Goal: Task Accomplishment & Management: Use online tool/utility

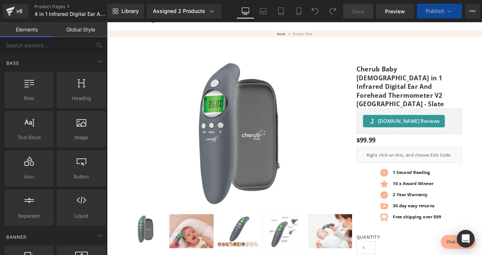
scroll to position [97, 0]
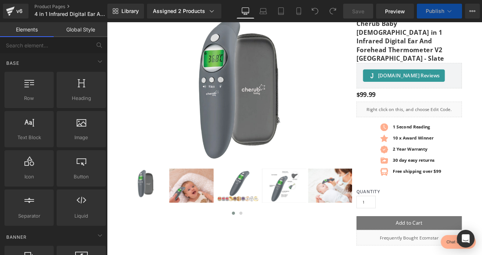
click at [455, 157] on div "10 x Award Winner Text Block" at bounding box center [476, 161] width 60 height 8
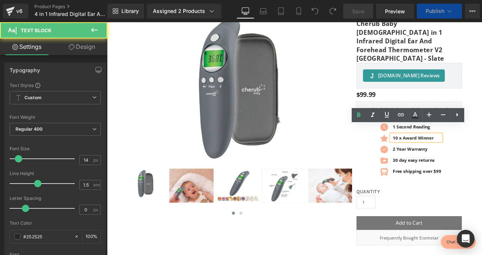
click at [451, 157] on b "10 x Award Winner" at bounding box center [472, 160] width 48 height 7
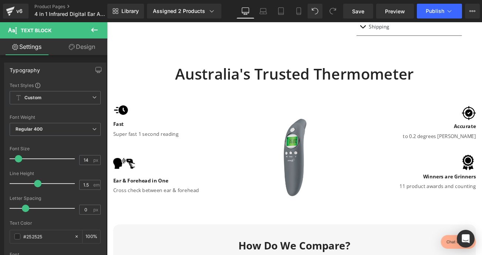
scroll to position [469, 0]
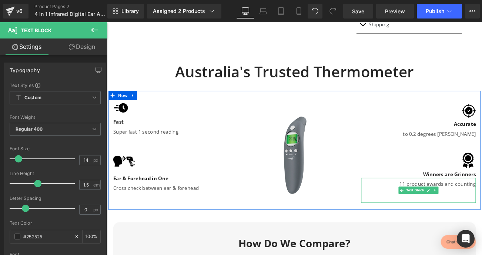
click at [462, 211] on p "11 product awards and counting" at bounding box center [478, 215] width 137 height 9
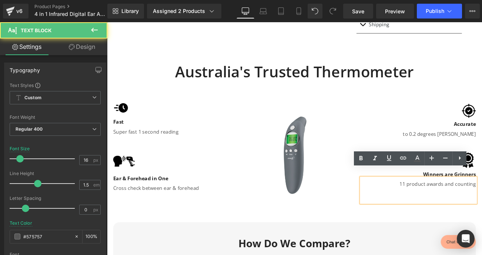
click at [464, 211] on p "11 product awards and counting" at bounding box center [478, 215] width 137 height 9
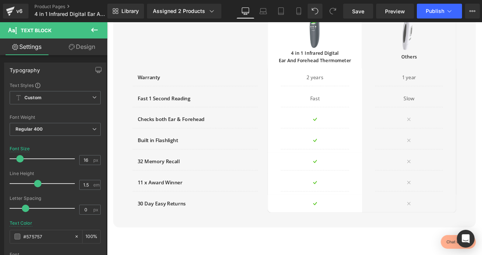
scroll to position [794, 0]
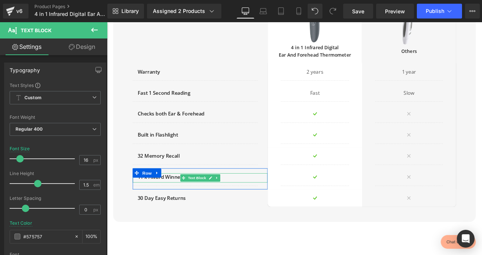
click at [176, 203] on div "11 x Award Winner" at bounding box center [218, 208] width 161 height 11
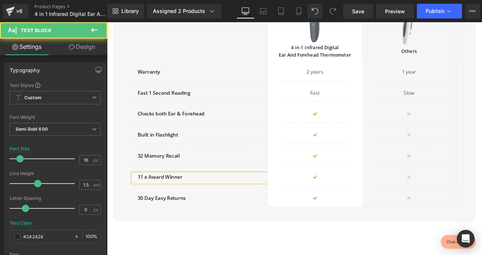
click at [177, 203] on div "11 x Award Winner" at bounding box center [218, 208] width 161 height 11
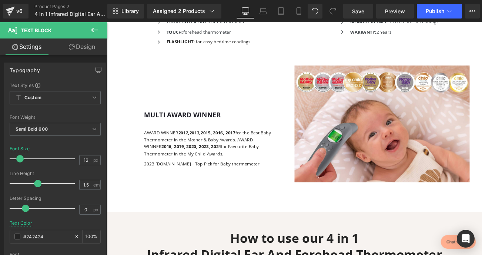
scroll to position [1538, 0]
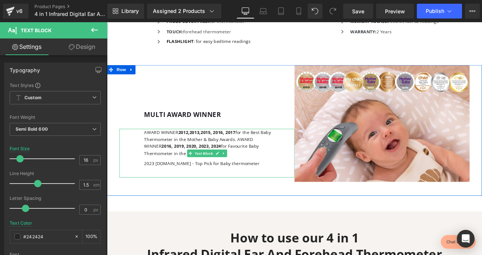
click at [255, 157] on strong "2012,2013,2015, 2016, 2017" at bounding box center [226, 153] width 68 height 7
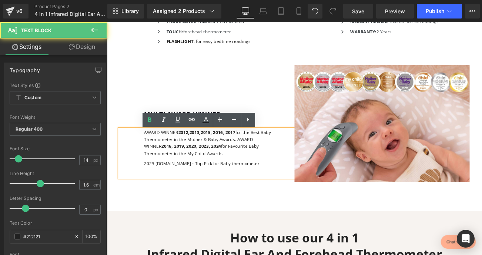
click at [263, 155] on font "AWARD WINNER 2012,2013,2015, 2016, 2017 for the Best Baby Thermometer in the Mo…" at bounding box center [226, 166] width 151 height 32
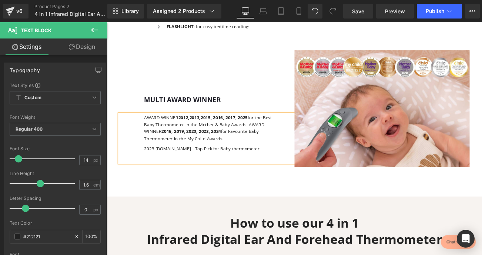
scroll to position [1557, 0]
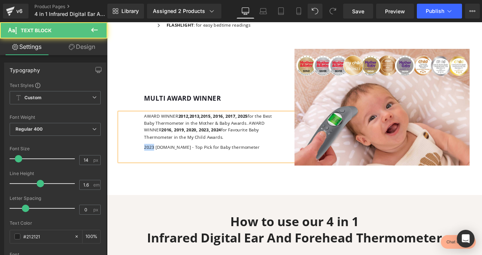
drag, startPoint x: 162, startPoint y: 175, endPoint x: 151, endPoint y: 174, distance: 11.2
click at [151, 174] on font "2023 [DOMAIN_NAME] - Top Pick for Baby thermometer" at bounding box center [220, 171] width 138 height 7
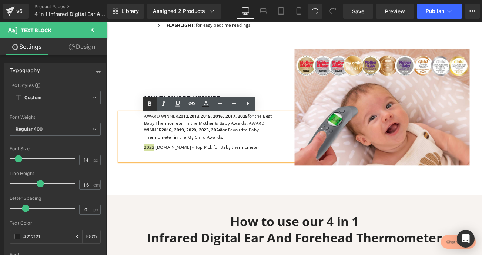
click at [150, 102] on icon at bounding box center [149, 103] width 3 height 4
click at [202, 168] on p "AWARD WINNER 2012,2013,2015, 2016, 2017, 2025 for the Best Baby Thermometer in …" at bounding box center [228, 148] width 154 height 37
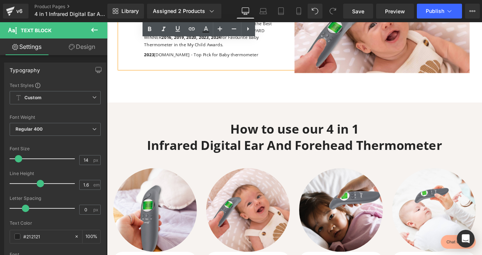
click at [270, 162] on h2 "Infrared Digital Ear And Forehead Thermometer" at bounding box center [330, 168] width 433 height 19
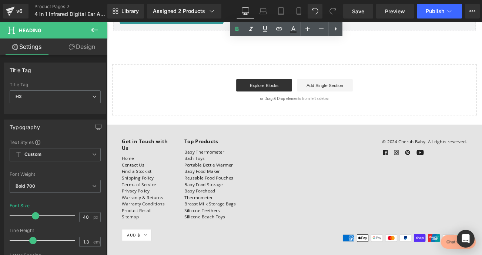
scroll to position [3965, 0]
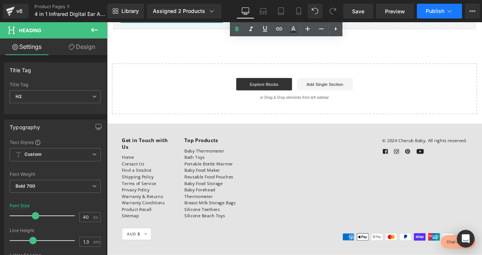
click at [434, 14] on span "Publish" at bounding box center [434, 11] width 18 height 6
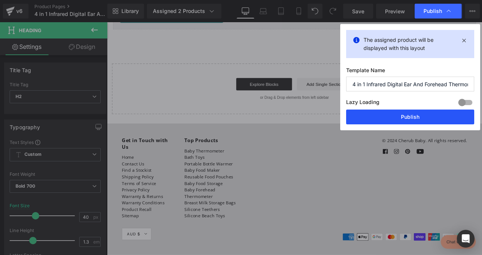
click at [408, 112] on button "Publish" at bounding box center [410, 117] width 128 height 15
